Goal: Information Seeking & Learning: Understand process/instructions

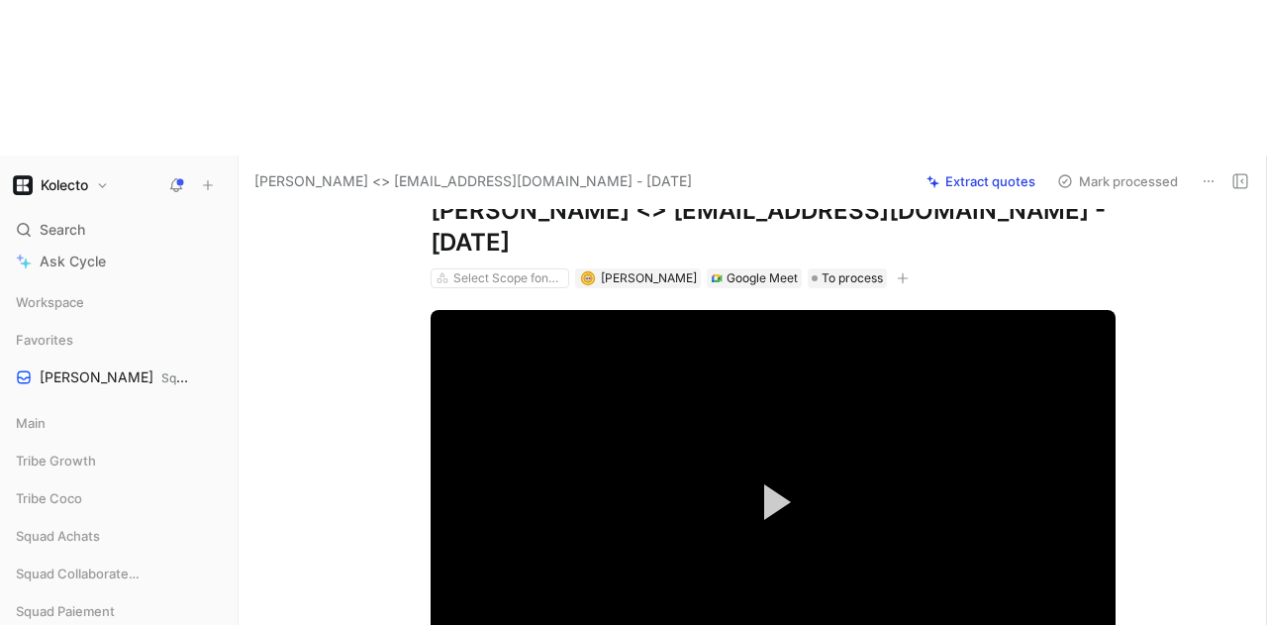
scroll to position [99, 0]
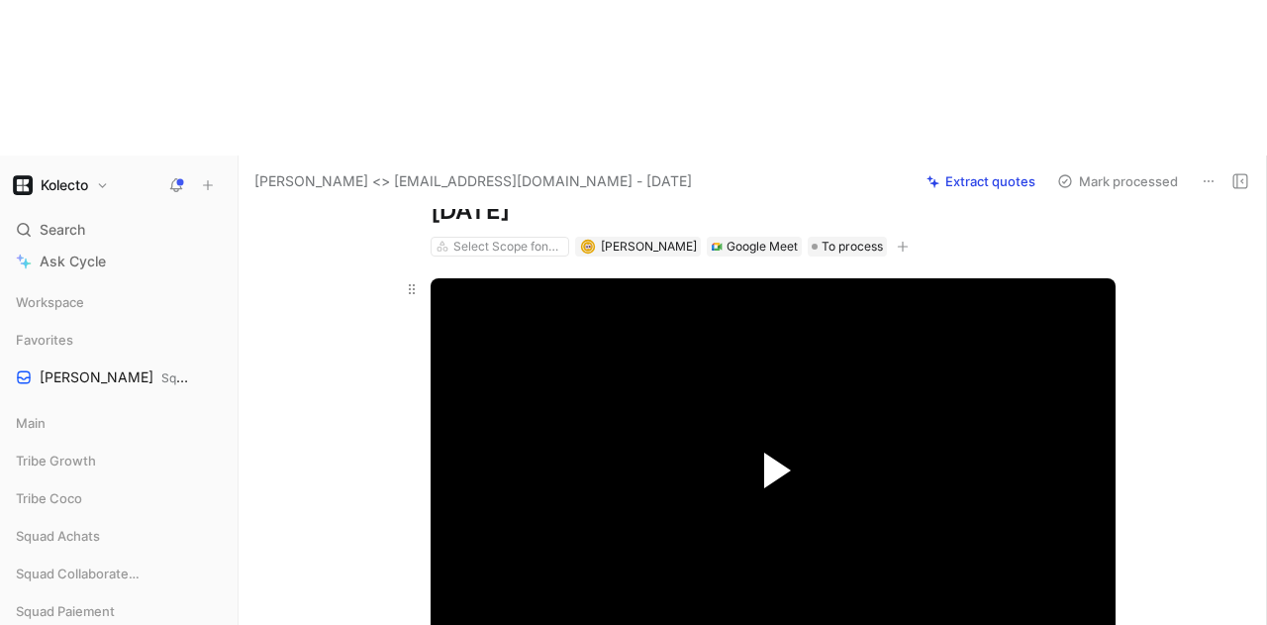
click at [782, 452] on span "Video Player" at bounding box center [777, 470] width 27 height 36
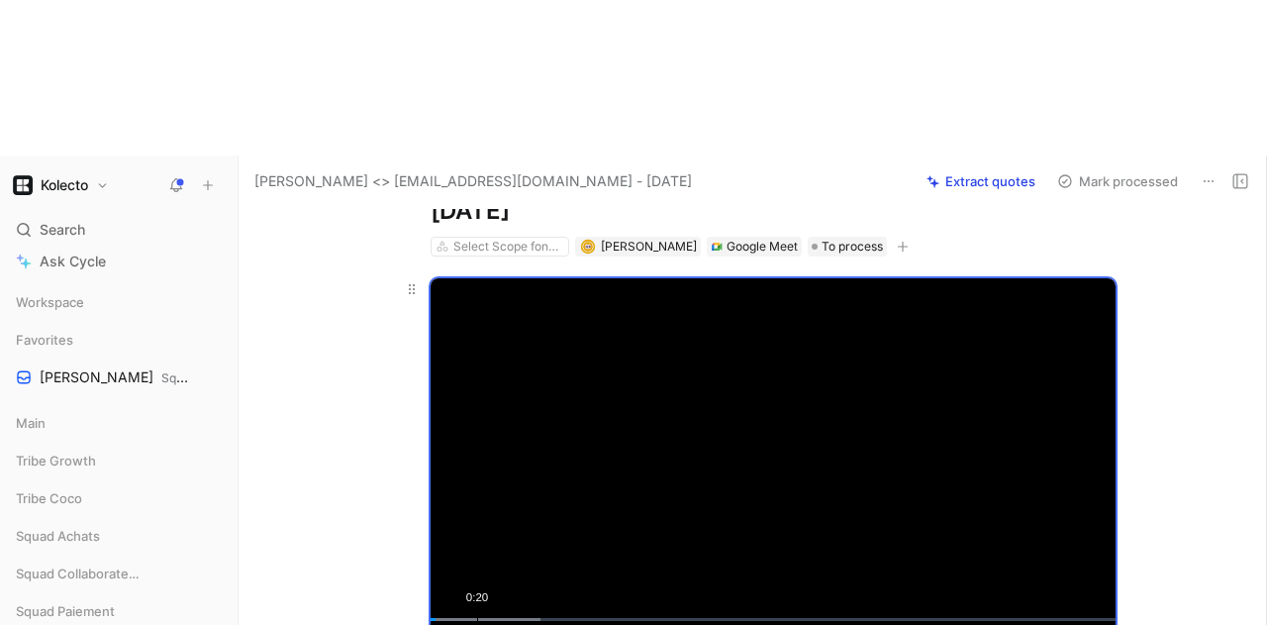
click at [471, 618] on div "Loaded : 16.07% 0:20 0:02" at bounding box center [773, 619] width 685 height 3
click at [511, 618] on div "Loaded : 21.78% 0:38 0:23" at bounding box center [773, 619] width 685 height 3
click at [720, 303] on video "Video Player" at bounding box center [773, 470] width 685 height 385
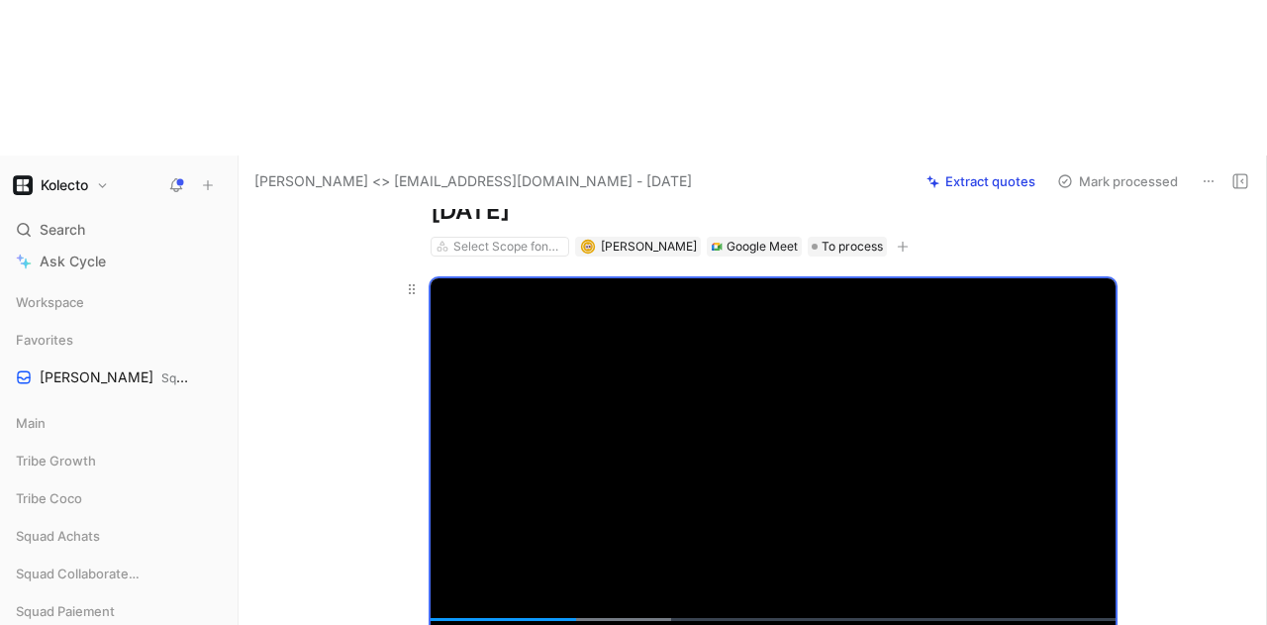
click at [790, 278] on video "Video Player" at bounding box center [773, 470] width 685 height 385
click at [768, 426] on button "Play Video" at bounding box center [773, 470] width 89 height 89
click at [713, 320] on video "Video Player" at bounding box center [773, 470] width 685 height 385
click at [600, 618] on div "Loaded : 41.11% 1:18 1:21" at bounding box center [773, 619] width 685 height 3
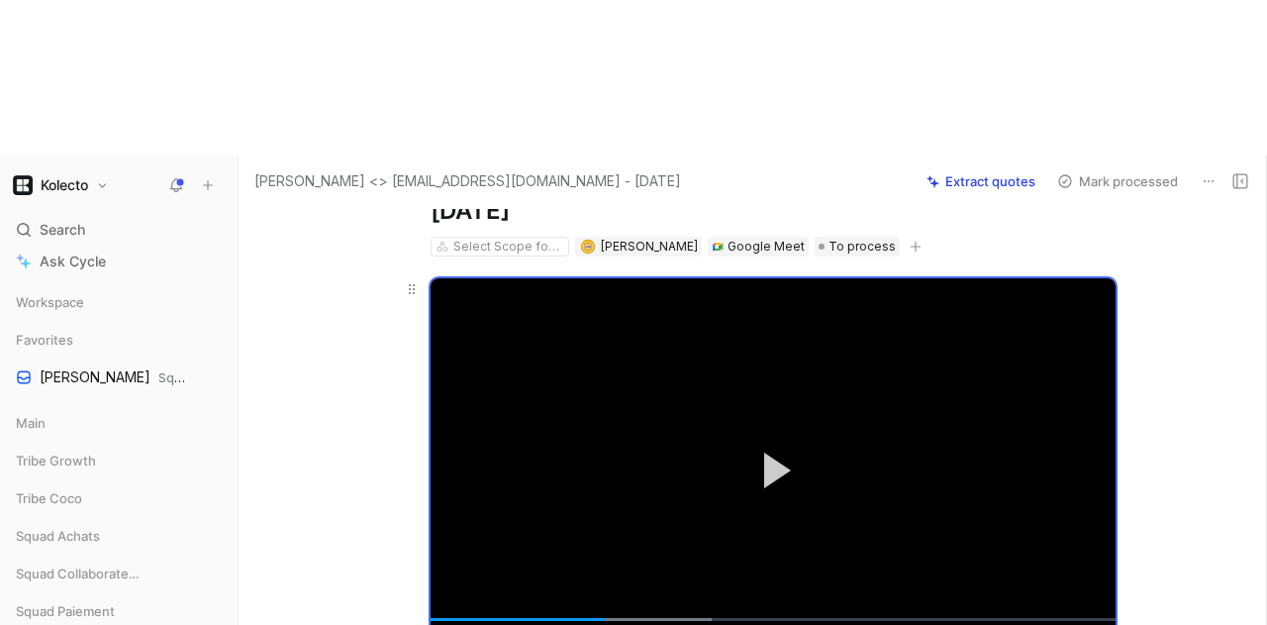
click at [604, 308] on video "Video Player" at bounding box center [773, 470] width 685 height 385
click at [582, 618] on div "Loaded : 41.11% 1:10 1:19" at bounding box center [773, 619] width 685 height 3
click at [570, 618] on div "Loaded : 41.11% 1:05 1:05" at bounding box center [773, 619] width 685 height 3
click at [555, 618] on div "Loaded : 41.11% 0:58 1:06" at bounding box center [773, 619] width 685 height 3
click at [533, 618] on div "Loaded : 41.11% 0:48 0:48" at bounding box center [773, 619] width 685 height 3
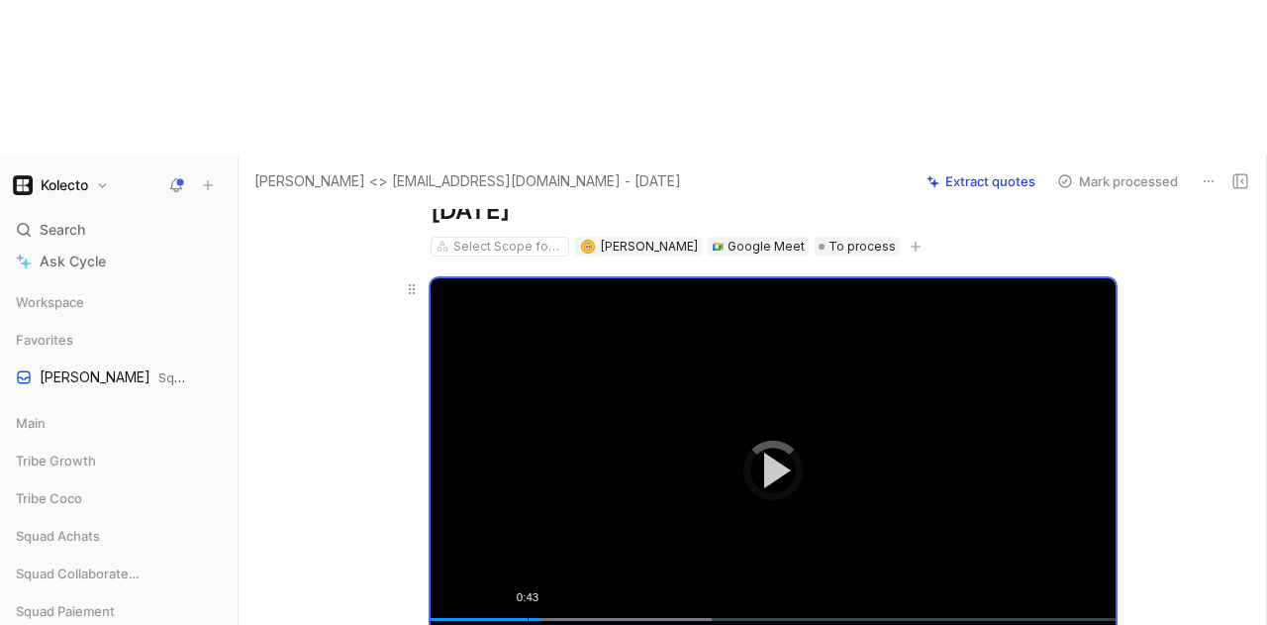
click at [523, 618] on div "Loaded : 41.11% 0:43 0:49" at bounding box center [773, 619] width 685 height 3
click at [564, 379] on video "Video Player" at bounding box center [773, 470] width 685 height 385
click at [521, 618] on div "Loaded : 41.11% 0:44 0:45" at bounding box center [773, 619] width 685 height 3
click at [596, 331] on video "Video Player" at bounding box center [773, 470] width 685 height 385
click at [706, 308] on video "Video Player" at bounding box center [773, 470] width 685 height 385
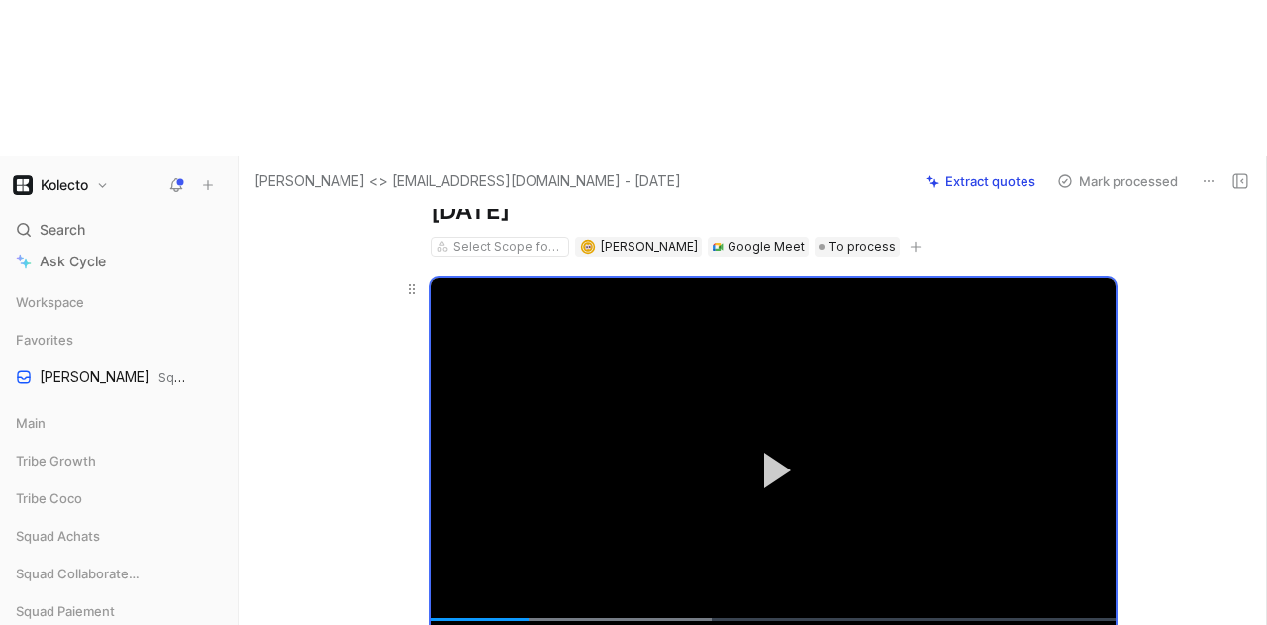
click at [737, 426] on button "Play Video" at bounding box center [773, 470] width 89 height 89
click at [737, 278] on video "Video Player" at bounding box center [773, 470] width 685 height 385
